Goal: Transaction & Acquisition: Obtain resource

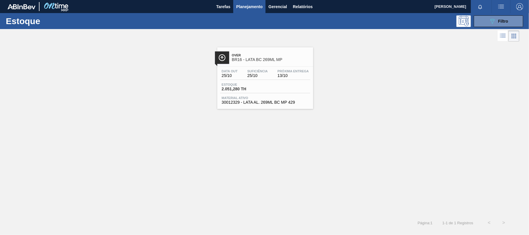
drag, startPoint x: 264, startPoint y: 113, endPoint x: 291, endPoint y: 75, distance: 46.6
click at [269, 105] on div "Over BR16 - LATA BC 269ML MP Data [DATE] Suficiência 25/10 Próxima Entrega 13/1…" at bounding box center [264, 129] width 529 height 172
click at [251, 104] on span "30012329 - LATA AL. 269ML BC MP 429" at bounding box center [265, 102] width 87 height 4
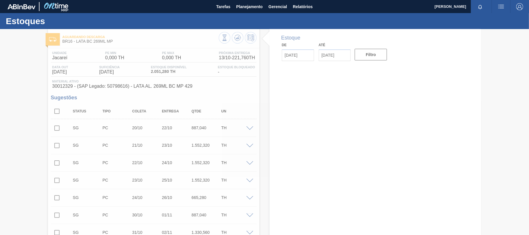
type input "[DATE]"
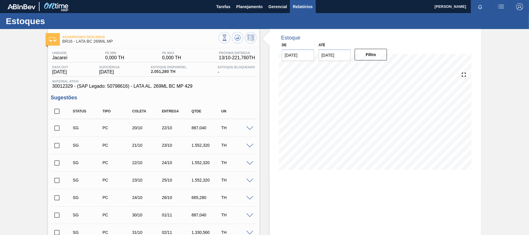
click at [296, 6] on span "Relatórios" at bounding box center [303, 6] width 20 height 7
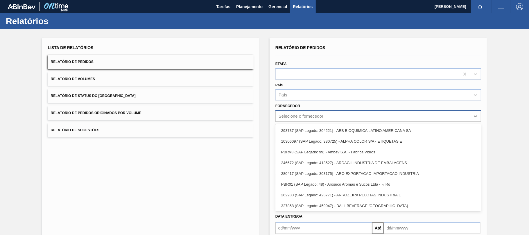
click at [295, 114] on div "Selecione o fornecedor" at bounding box center [300, 116] width 45 height 5
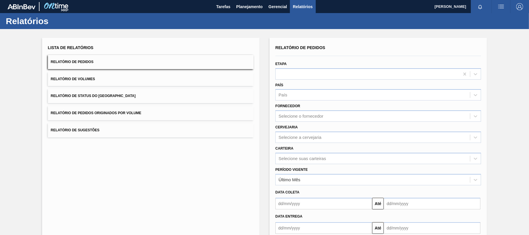
click at [293, 107] on label "Fornecedor" at bounding box center [287, 106] width 25 height 4
click at [279, 114] on input "Fornecedor" at bounding box center [278, 116] width 1 height 5
click at [300, 138] on div "Selecione a cervejaria" at bounding box center [299, 137] width 43 height 5
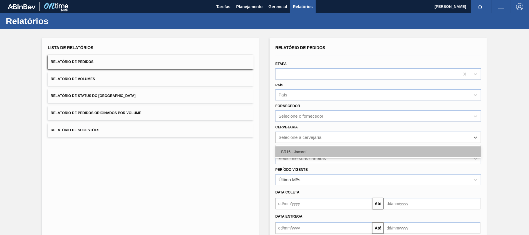
click at [301, 152] on div "BR16 - Jacareí" at bounding box center [378, 151] width 206 height 11
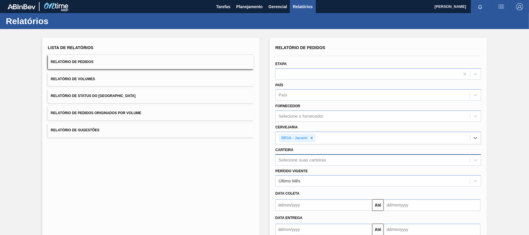
click at [298, 161] on div "Selecione suas carteiras" at bounding box center [378, 159] width 206 height 11
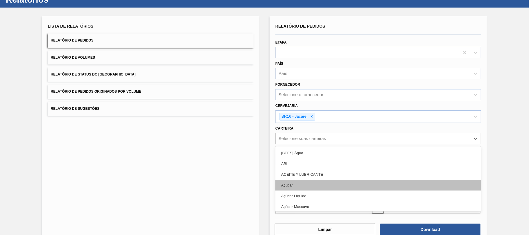
scroll to position [22, 0]
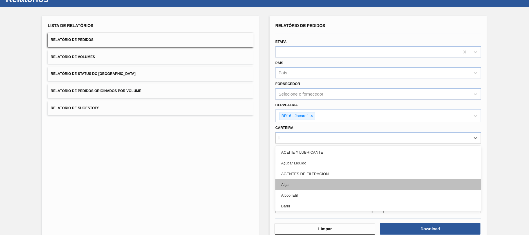
type input "lata"
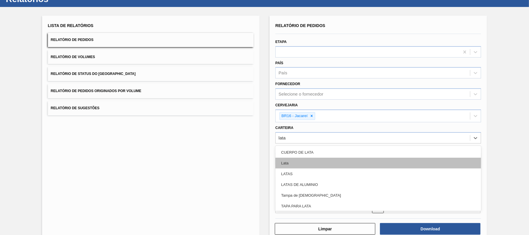
click at [291, 165] on div "Lata" at bounding box center [378, 163] width 206 height 11
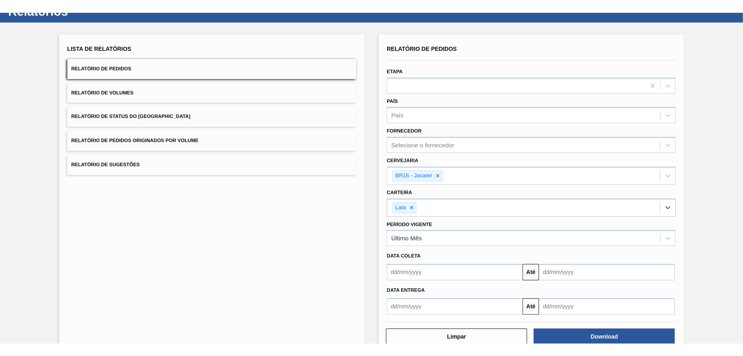
scroll to position [36, 0]
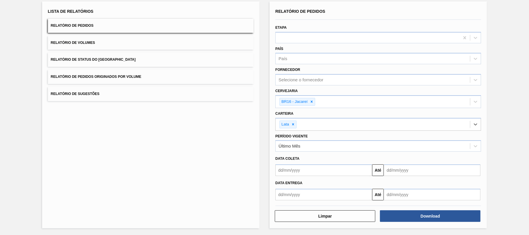
click at [282, 170] on input "text" at bounding box center [323, 170] width 97 height 12
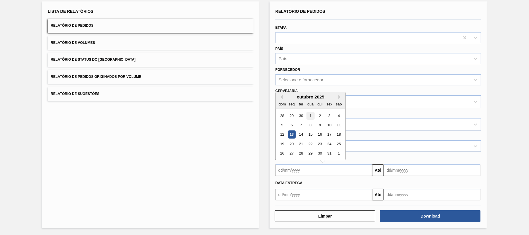
click at [308, 115] on div "1" at bounding box center [310, 116] width 8 height 8
type input "[DATE]"
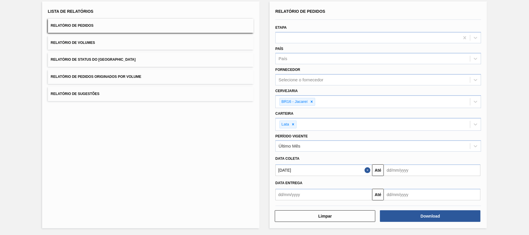
click at [386, 173] on input "text" at bounding box center [432, 170] width 97 height 12
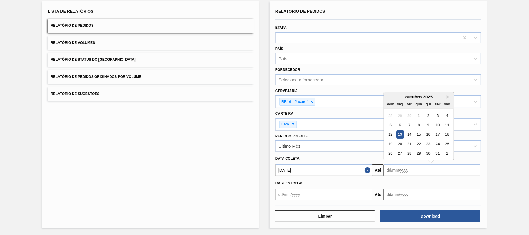
click at [403, 153] on div "27" at bounding box center [400, 154] width 8 height 8
click at [397, 169] on input "[DATE]" at bounding box center [432, 170] width 97 height 12
click at [437, 156] on div "31" at bounding box center [438, 154] width 8 height 8
type input "[DATE]"
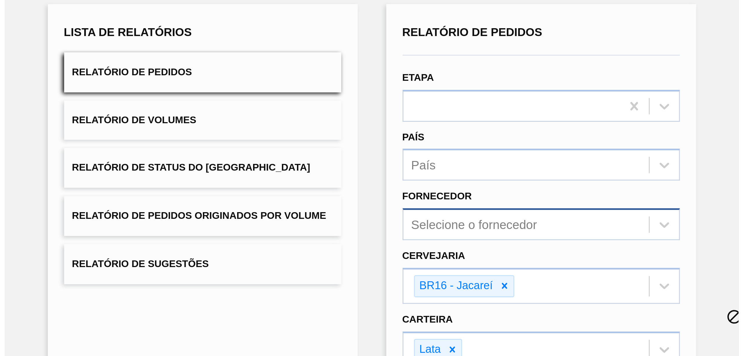
scroll to position [0, 0]
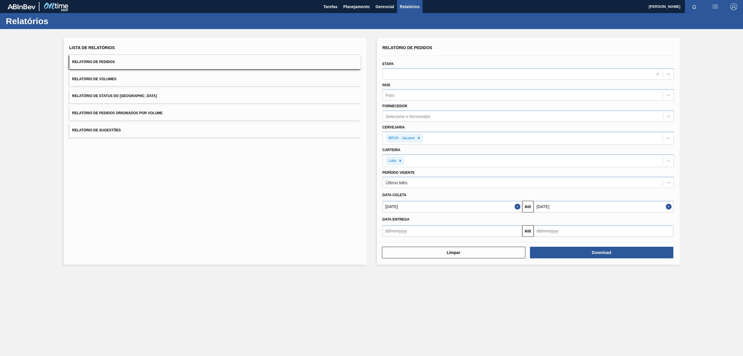
click at [528, 205] on input "[DATE]" at bounding box center [604, 207] width 140 height 12
click at [194, 157] on div "Lista de Relatórios Relatório de Pedidos Relatório de Volumes Relatório de Stat…" at bounding box center [215, 151] width 303 height 227
click at [528, 235] on button "Download" at bounding box center [601, 252] width 143 height 12
click at [210, 78] on button "Relatório de Volumes" at bounding box center [214, 79] width 291 height 14
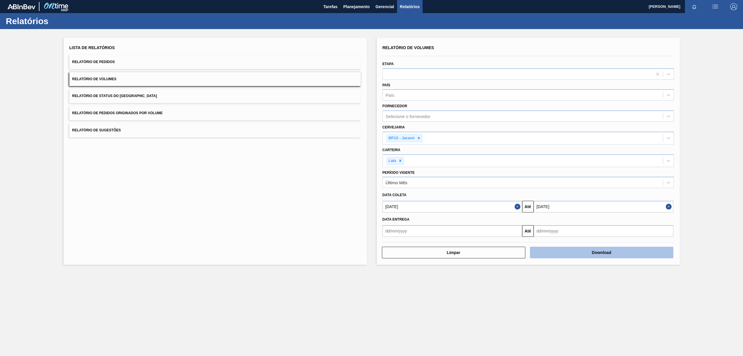
click at [528, 235] on button "Download" at bounding box center [601, 252] width 143 height 12
click at [137, 129] on button "Relatório de Sugestões" at bounding box center [214, 130] width 291 height 14
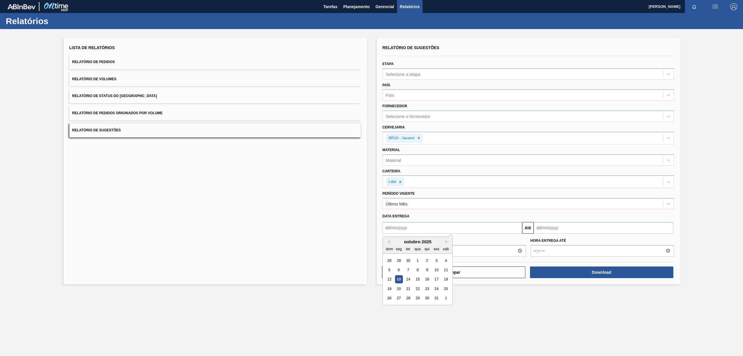
click at [410, 228] on input "text" at bounding box center [453, 228] width 140 height 12
click at [417, 235] on div "1" at bounding box center [418, 260] width 8 height 8
type input "[DATE]"
click at [528, 231] on input "text" at bounding box center [604, 228] width 140 height 12
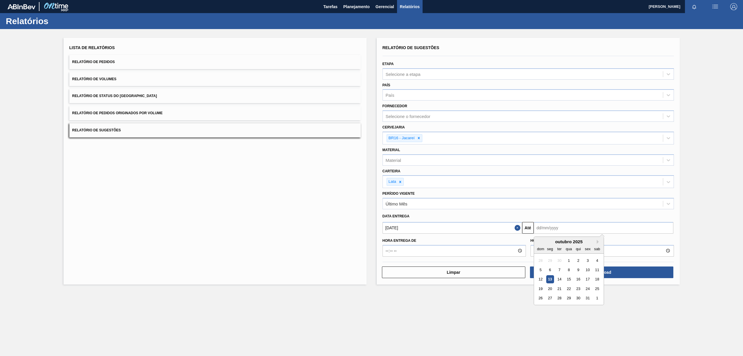
click at [528, 235] on div "seg" at bounding box center [550, 249] width 8 height 8
click at [528, 235] on div "31" at bounding box center [588, 298] width 8 height 8
type input "[DATE]"
click at [518, 229] on button "Close" at bounding box center [519, 228] width 8 height 12
click at [459, 229] on input "text" at bounding box center [453, 228] width 140 height 12
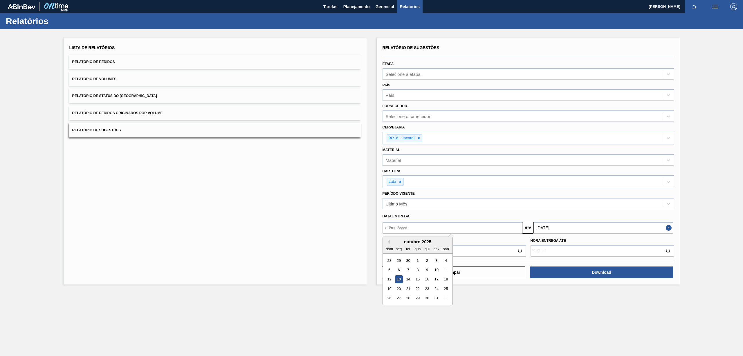
click at [401, 235] on div "13" at bounding box center [399, 279] width 8 height 8
type input "[DATE]"
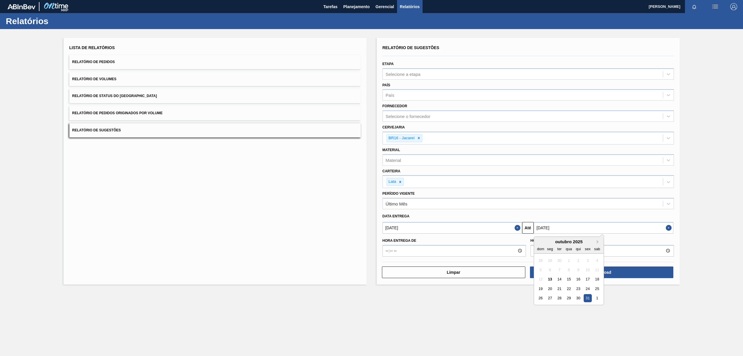
click at [528, 227] on input "[DATE]" at bounding box center [604, 228] width 140 height 12
click at [528, 235] on button "Next Month" at bounding box center [599, 242] width 4 height 4
click at [528, 235] on div "30" at bounding box center [541, 307] width 8 height 8
type input "[DATE]"
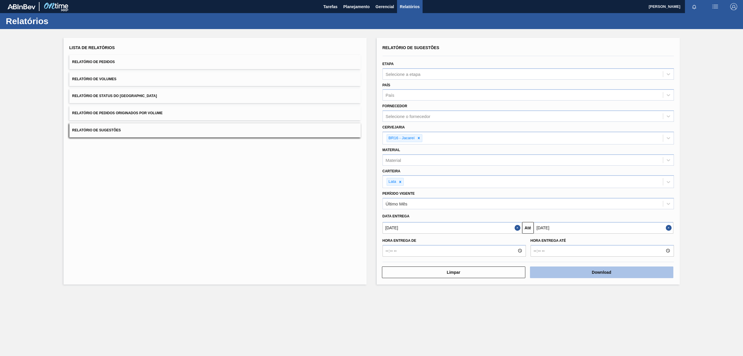
click at [528, 235] on button "Download" at bounding box center [601, 272] width 143 height 12
